Goal: Information Seeking & Learning: Learn about a topic

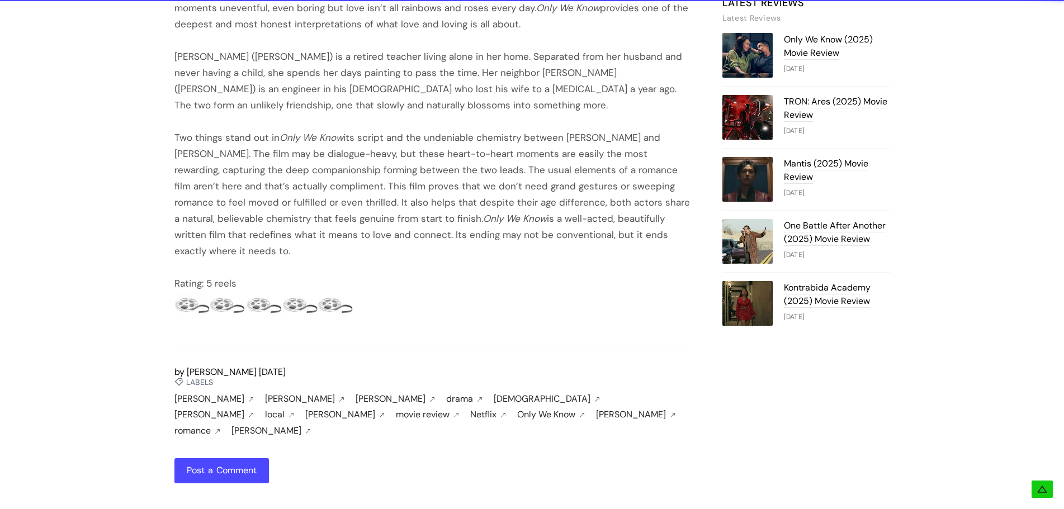
scroll to position [754, 0]
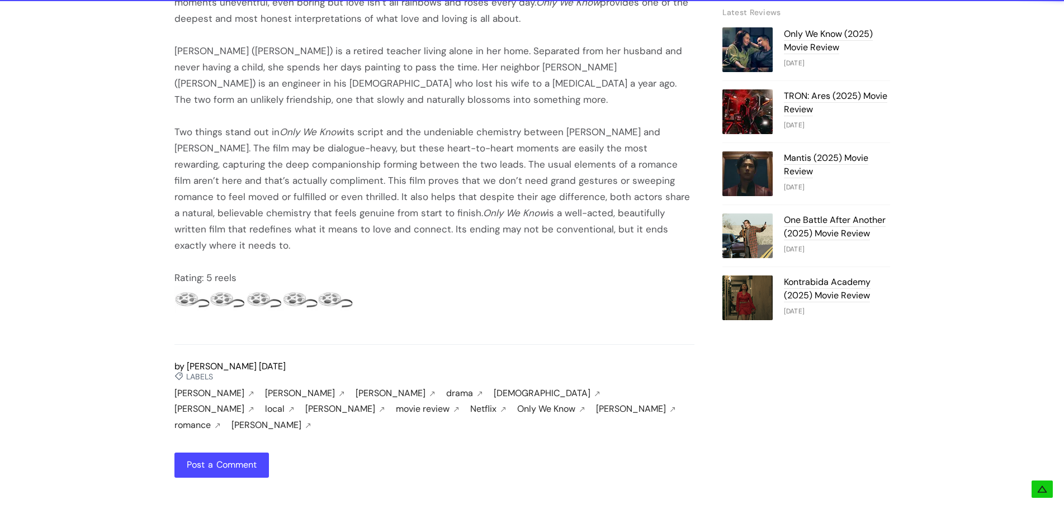
drag, startPoint x: 174, startPoint y: 198, endPoint x: 696, endPoint y: 230, distance: 522.5
copy div "Lo ips do si ametconsec adip Elit Se Doei tempor incididun utl et dolor magnaal…"
drag, startPoint x: 226, startPoint y: 375, endPoint x: 389, endPoint y: 379, distance: 162.7
click at [389, 389] on span "[PERSON_NAME] [PERSON_NAME] [PERSON_NAME] drama [DEMOGRAPHIC_DATA] [PERSON_NAME…" at bounding box center [434, 413] width 520 height 48
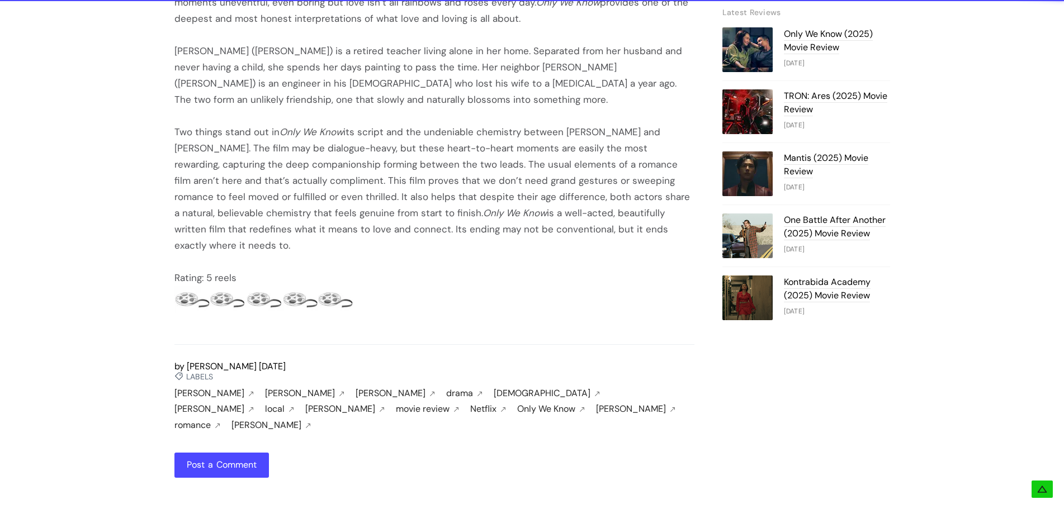
copy span "[PERSON_NAME] [PERSON_NAME]"
drag, startPoint x: 659, startPoint y: 231, endPoint x: 160, endPoint y: 136, distance: 507.0
copy div "Two things stand out in Only We Know its script and the undeniable chemistry be…"
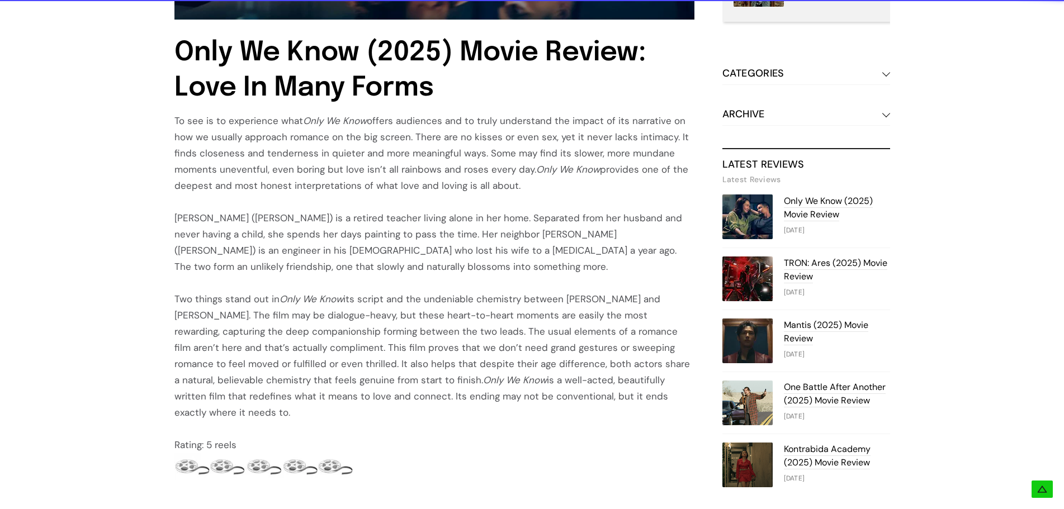
scroll to position [586, 0]
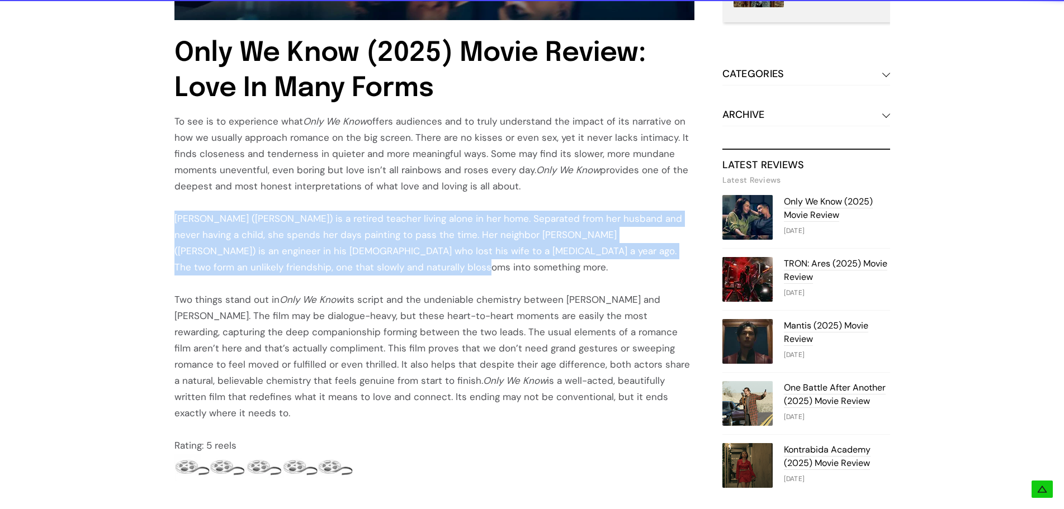
drag, startPoint x: 362, startPoint y: 267, endPoint x: 157, endPoint y: 215, distance: 212.1
click at [157, 215] on div "Table Of Contents Only We Know (2025) Movie Review: Love In Many Forms Only We …" at bounding box center [532, 147] width 783 height 1030
copy div "[PERSON_NAME] ([PERSON_NAME]) is a retired teacher living alone in her home. Se…"
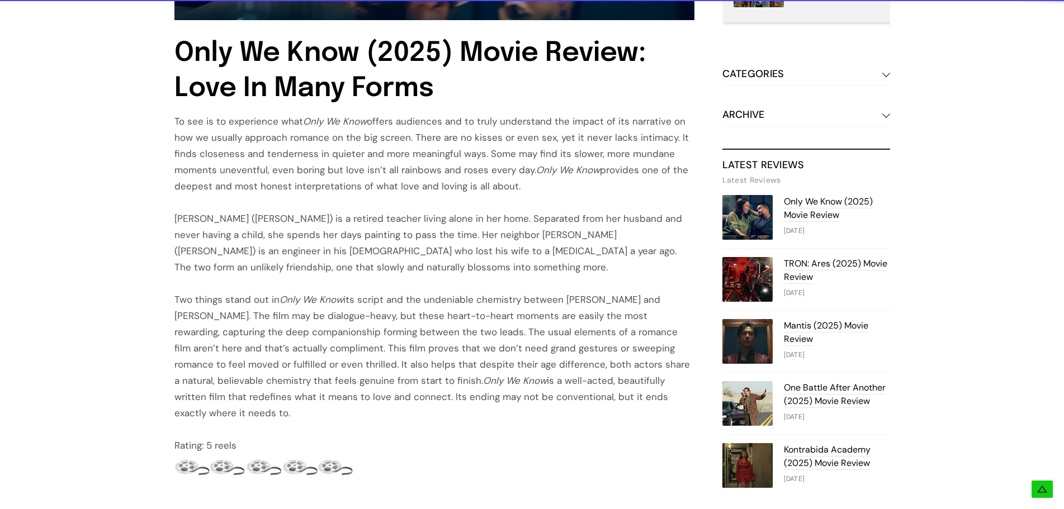
click at [282, 165] on div "To see is to experience what Only We Know offers audiences and to truly underst…" at bounding box center [434, 153] width 520 height 81
drag, startPoint x: 532, startPoint y: 183, endPoint x: 89, endPoint y: 111, distance: 449.2
click at [89, 111] on div "[PERSON_NAME] [PERSON_NAME] [PERSON_NAME] Only We Know (2025) Movie Review Onli…" at bounding box center [532, 81] width 1064 height 1164
copy div "To see is to experience what Only We Know offers audiences and to truly underst…"
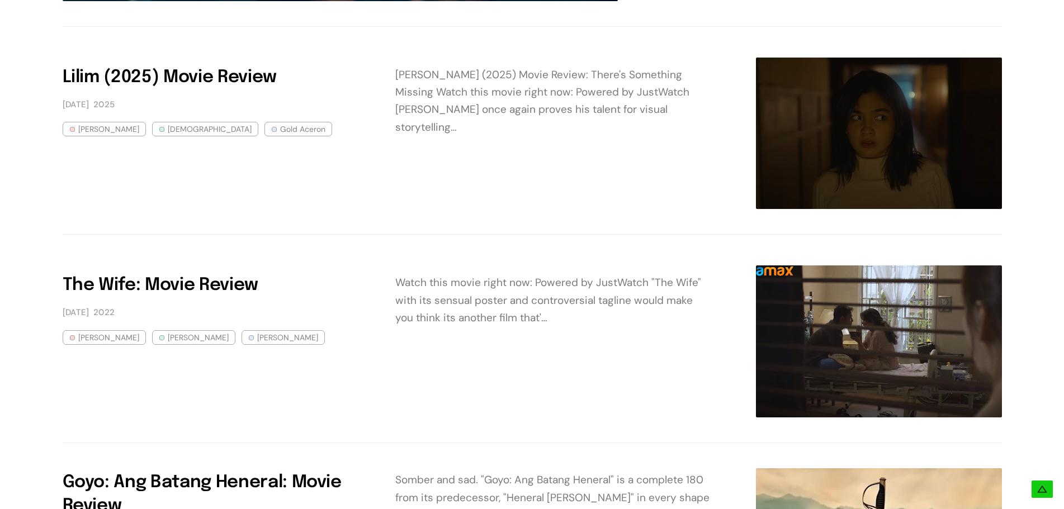
scroll to position [503, 0]
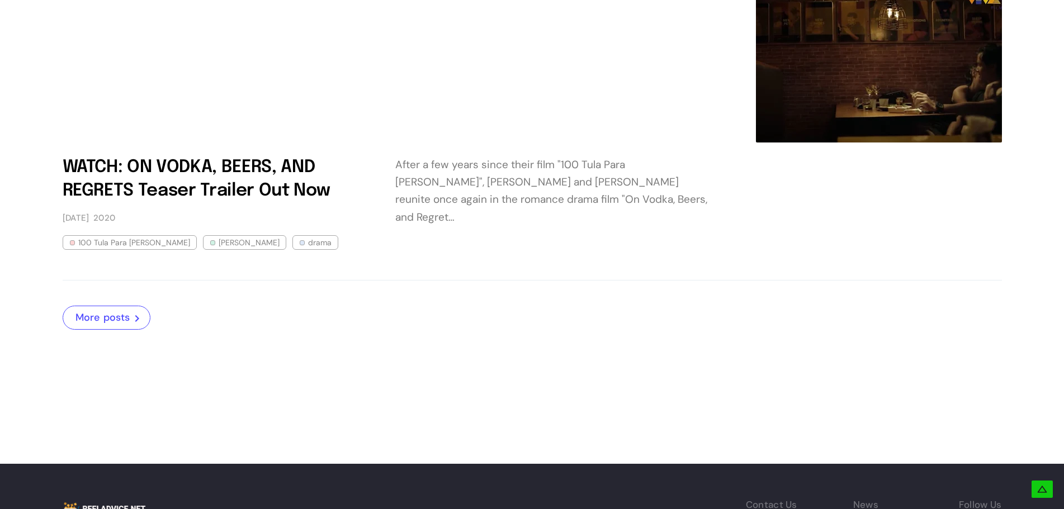
scroll to position [839, 0]
